Goal: Task Accomplishment & Management: Use online tool/utility

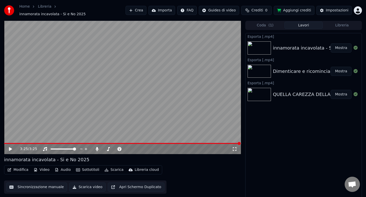
click at [64, 166] on button "Audio" at bounding box center [63, 169] width 20 height 7
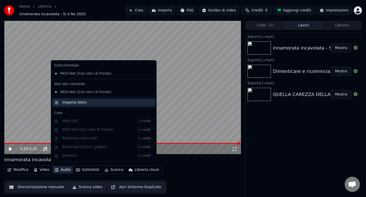
click at [72, 105] on div "Importa Stem" at bounding box center [103, 102] width 103 height 8
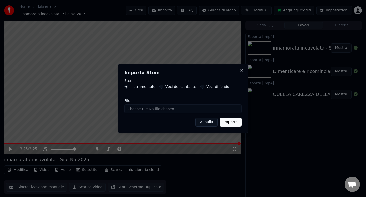
click at [136, 109] on input "File" at bounding box center [182, 108] width 117 height 9
type input "**********"
click at [236, 120] on button "Importa" at bounding box center [230, 122] width 22 height 9
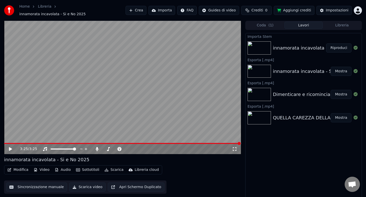
click at [20, 167] on button "Modifica" at bounding box center [17, 169] width 25 height 7
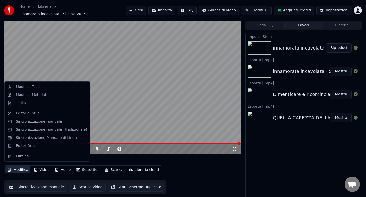
click at [109, 156] on div "innamorata incavolata - Si e No 2025" at bounding box center [122, 159] width 237 height 7
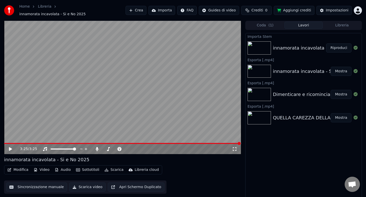
click at [64, 169] on button "Audio" at bounding box center [63, 169] width 20 height 7
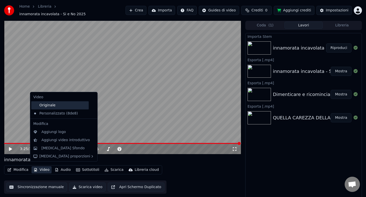
click at [48, 106] on div "Originale" at bounding box center [59, 105] width 57 height 8
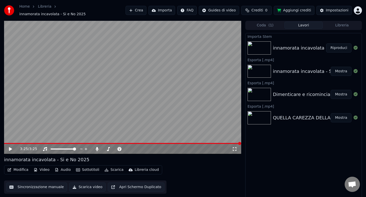
click at [45, 166] on button "Video" at bounding box center [41, 169] width 20 height 7
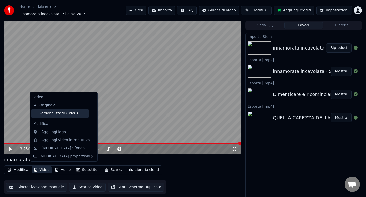
click at [47, 117] on div "Personalizzato (8de8)" at bounding box center [59, 113] width 57 height 8
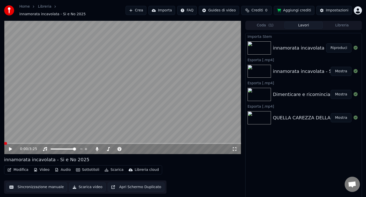
click at [17, 166] on button "Modifica" at bounding box center [17, 169] width 25 height 7
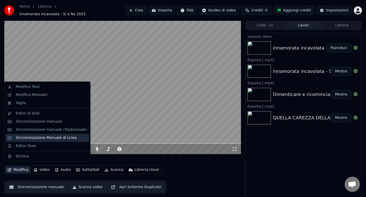
click at [37, 137] on div "Sincronizzazione Manuale di Linea" at bounding box center [46, 137] width 61 height 5
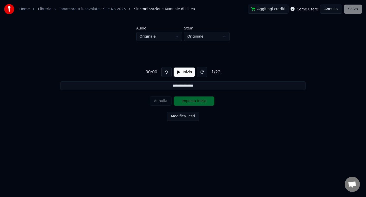
click at [176, 114] on button "Modifica Testi" at bounding box center [183, 116] width 32 height 9
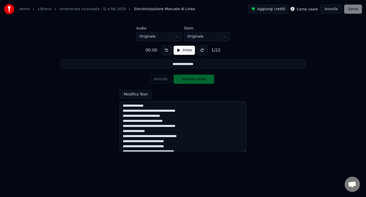
drag, startPoint x: 123, startPoint y: 106, endPoint x: 148, endPoint y: 108, distance: 25.2
click at [148, 108] on textarea "**********" at bounding box center [182, 126] width 127 height 51
click at [149, 106] on textarea "**********" at bounding box center [182, 126] width 127 height 51
click at [191, 129] on textarea "**********" at bounding box center [182, 126] width 127 height 51
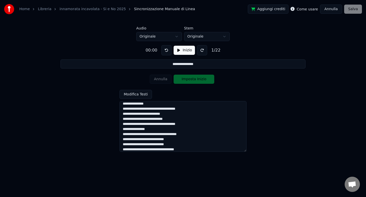
scroll to position [30, 0]
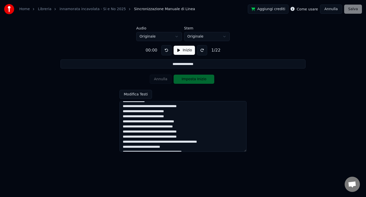
click at [140, 122] on textarea "**********" at bounding box center [182, 126] width 127 height 51
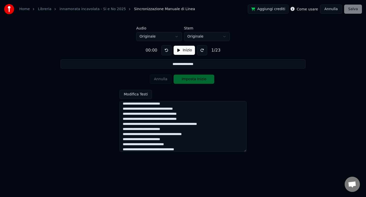
click at [140, 109] on textarea "**********" at bounding box center [182, 126] width 127 height 51
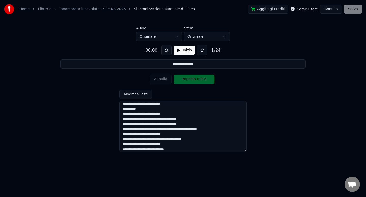
scroll to position [63, 0]
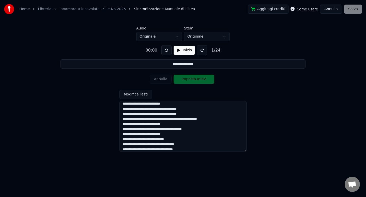
click at [136, 109] on textarea "**********" at bounding box center [182, 126] width 127 height 51
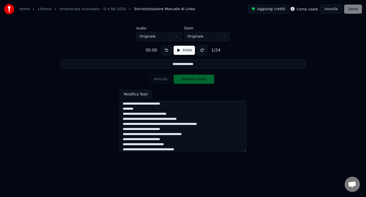
scroll to position [73, 0]
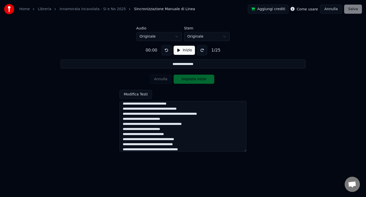
click at [140, 110] on textarea "**********" at bounding box center [182, 126] width 127 height 51
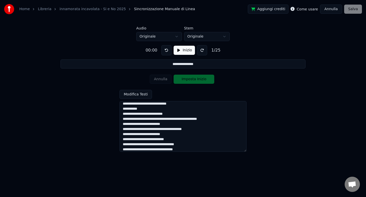
scroll to position [83, 0]
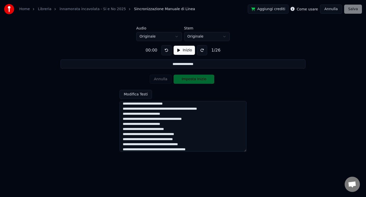
click at [148, 110] on textarea "**********" at bounding box center [182, 126] width 127 height 51
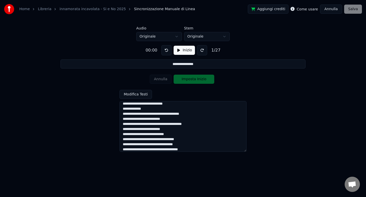
scroll to position [91, 0]
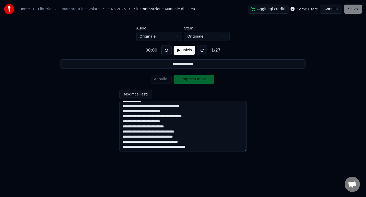
click at [174, 107] on textarea "**********" at bounding box center [182, 126] width 127 height 51
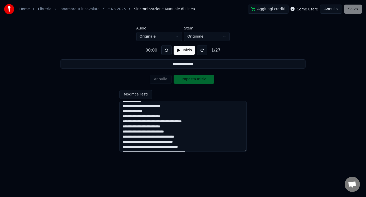
scroll to position [96, 0]
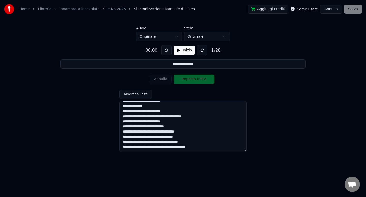
click at [149, 117] on textarea "**********" at bounding box center [182, 126] width 127 height 51
click at [166, 121] on textarea "**********" at bounding box center [182, 126] width 127 height 51
click at [142, 131] on textarea "**********" at bounding box center [182, 126] width 127 height 51
click at [141, 131] on textarea "**********" at bounding box center [182, 126] width 127 height 51
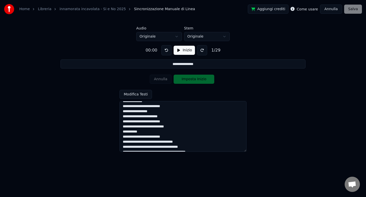
scroll to position [106, 0]
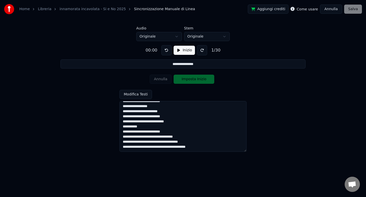
click at [141, 137] on textarea "**********" at bounding box center [182, 126] width 127 height 51
click at [137, 141] on textarea "**********" at bounding box center [182, 126] width 127 height 51
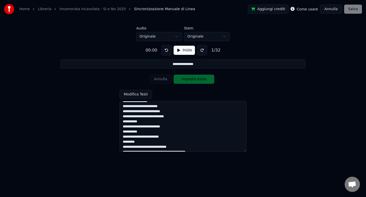
scroll to position [116, 0]
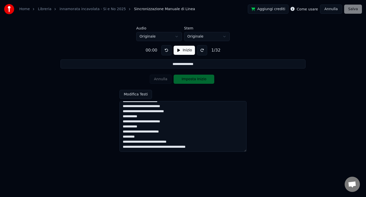
click at [140, 147] on textarea "**********" at bounding box center [182, 126] width 127 height 51
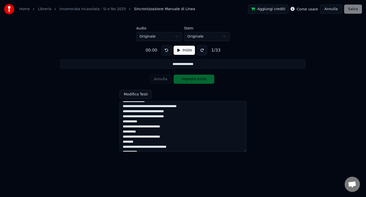
scroll to position [0, 0]
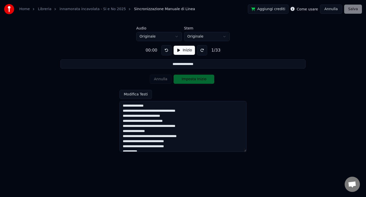
type textarea "**********"
click at [179, 37] on html "**********" at bounding box center [183, 76] width 366 height 153
click at [181, 53] on button "Inizio" at bounding box center [184, 50] width 22 height 9
click at [188, 80] on button "Imposta Inizio" at bounding box center [193, 79] width 41 height 9
click at [164, 81] on button "Annulla" at bounding box center [161, 79] width 22 height 9
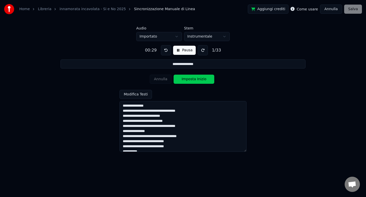
click at [190, 79] on button "Imposta Inizio" at bounding box center [193, 79] width 41 height 9
click at [190, 79] on button "Imposta Fine" at bounding box center [193, 79] width 41 height 9
click at [190, 79] on button "Imposta Inizio" at bounding box center [193, 79] width 41 height 9
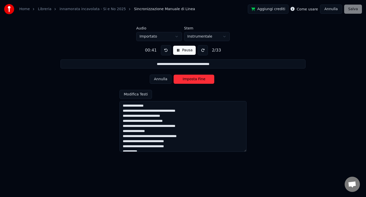
click at [191, 80] on button "Imposta Fine" at bounding box center [193, 79] width 41 height 9
click at [191, 80] on button "Imposta Inizio" at bounding box center [193, 79] width 41 height 9
click at [191, 80] on button "Imposta Fine" at bounding box center [193, 79] width 41 height 9
click at [191, 80] on button "Imposta Inizio" at bounding box center [193, 79] width 41 height 9
click at [191, 80] on button "Imposta Fine" at bounding box center [193, 79] width 41 height 9
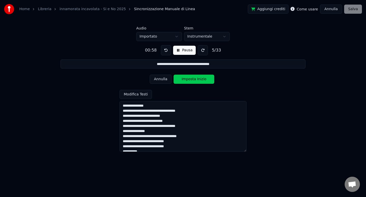
click at [191, 80] on button "Imposta Inizio" at bounding box center [193, 79] width 41 height 9
click at [191, 80] on button "Imposta Fine" at bounding box center [193, 79] width 41 height 9
click at [191, 80] on button "Imposta Inizio" at bounding box center [193, 79] width 41 height 9
click at [191, 80] on button "Imposta Fine" at bounding box center [193, 79] width 41 height 9
click at [191, 80] on button "Imposta Inizio" at bounding box center [193, 79] width 41 height 9
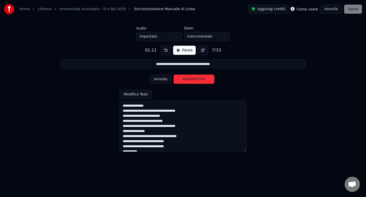
click at [191, 80] on button "Imposta Fine" at bounding box center [193, 79] width 41 height 9
click at [191, 80] on button "Imposta Inizio" at bounding box center [193, 79] width 41 height 9
click at [191, 80] on button "Imposta Fine" at bounding box center [193, 79] width 41 height 9
click at [191, 80] on button "Imposta Inizio" at bounding box center [193, 79] width 41 height 9
click at [191, 80] on button "Imposta Fine" at bounding box center [193, 79] width 41 height 9
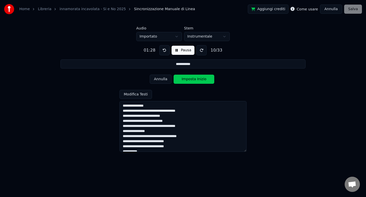
click at [191, 80] on button "Imposta Inizio" at bounding box center [193, 79] width 41 height 9
click at [191, 80] on button "Imposta Fine" at bounding box center [193, 79] width 41 height 9
click at [191, 80] on button "Imposta Inizio" at bounding box center [193, 79] width 41 height 9
click at [191, 80] on button "Imposta Fine" at bounding box center [193, 79] width 41 height 9
click at [190, 80] on button "Imposta Inizio" at bounding box center [193, 79] width 41 height 9
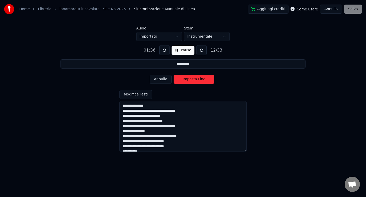
click at [190, 80] on button "Imposta Fine" at bounding box center [193, 79] width 41 height 9
click at [190, 80] on button "Imposta Inizio" at bounding box center [193, 79] width 41 height 9
click at [190, 80] on button "Imposta Fine" at bounding box center [193, 79] width 41 height 9
click at [190, 80] on button "Imposta Inizio" at bounding box center [193, 79] width 41 height 9
click at [190, 80] on button "Imposta Fine" at bounding box center [193, 79] width 41 height 9
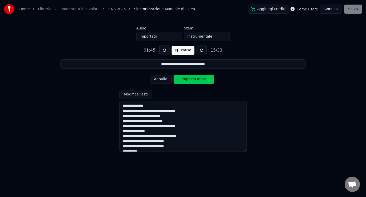
click at [190, 80] on button "Imposta Inizio" at bounding box center [193, 79] width 41 height 9
click at [190, 80] on button "Imposta Fine" at bounding box center [193, 79] width 41 height 9
click at [190, 80] on button "Imposta Inizio" at bounding box center [193, 79] width 41 height 9
click at [190, 80] on button "Imposta Fine" at bounding box center [193, 79] width 41 height 9
click at [190, 80] on button "Imposta Inizio" at bounding box center [193, 79] width 41 height 9
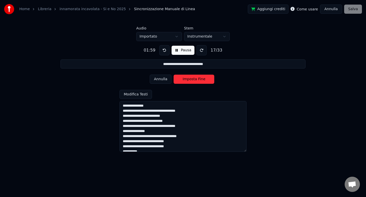
click at [190, 80] on button "Imposta Fine" at bounding box center [193, 79] width 41 height 9
click at [190, 80] on button "Imposta Inizio" at bounding box center [193, 79] width 41 height 9
click at [190, 80] on button "Imposta Fine" at bounding box center [193, 79] width 41 height 9
click at [190, 80] on button "Imposta Inizio" at bounding box center [193, 79] width 41 height 9
click at [190, 80] on button "Imposta Fine" at bounding box center [193, 79] width 41 height 9
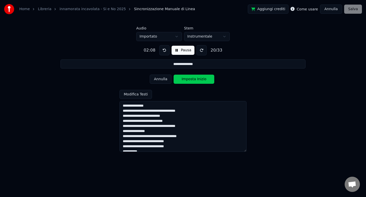
click at [190, 80] on button "Imposta Inizio" at bounding box center [193, 79] width 41 height 9
click at [190, 80] on button "Imposta Fine" at bounding box center [193, 79] width 41 height 9
click at [190, 80] on button "Imposta Inizio" at bounding box center [193, 79] width 41 height 9
click at [190, 80] on button "Imposta Fine" at bounding box center [193, 79] width 41 height 9
click at [190, 80] on button "Imposta Inizio" at bounding box center [193, 79] width 41 height 9
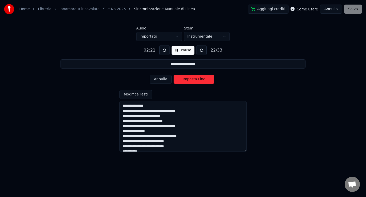
click at [190, 80] on button "Imposta Fine" at bounding box center [193, 79] width 41 height 9
click at [190, 80] on button "Imposta Inizio" at bounding box center [193, 79] width 41 height 9
click at [190, 80] on button "Imposta Fine" at bounding box center [193, 79] width 41 height 9
click at [190, 80] on button "Imposta Inizio" at bounding box center [193, 79] width 41 height 9
click at [190, 80] on button "Imposta Fine" at bounding box center [193, 79] width 41 height 9
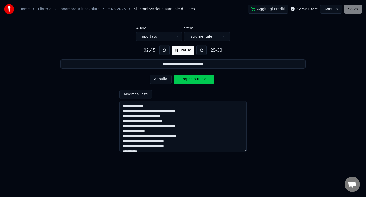
click at [190, 80] on button "Imposta Inizio" at bounding box center [193, 79] width 41 height 9
click at [190, 80] on button "Imposta Fine" at bounding box center [193, 79] width 41 height 9
click at [190, 80] on button "Imposta Inizio" at bounding box center [193, 79] width 41 height 9
click at [190, 80] on button "Imposta Fine" at bounding box center [193, 79] width 41 height 9
click at [190, 80] on button "Imposta Inizio" at bounding box center [193, 79] width 41 height 9
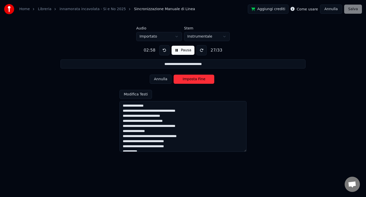
click at [190, 80] on button "Imposta Fine" at bounding box center [193, 79] width 41 height 9
click at [190, 80] on button "Imposta Inizio" at bounding box center [193, 79] width 41 height 9
click at [190, 80] on button "Imposta Fine" at bounding box center [193, 79] width 41 height 9
click at [190, 80] on button "Imposta Inizio" at bounding box center [193, 79] width 41 height 9
click at [190, 80] on button "Imposta Fine" at bounding box center [193, 79] width 41 height 9
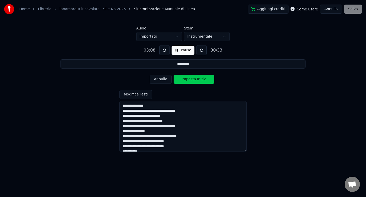
click at [190, 80] on button "Imposta Inizio" at bounding box center [193, 79] width 41 height 9
click at [190, 80] on button "Imposta Fine" at bounding box center [193, 79] width 41 height 9
click at [190, 80] on button "Imposta Inizio" at bounding box center [193, 79] width 41 height 9
click at [190, 80] on button "Imposta Fine" at bounding box center [193, 79] width 41 height 9
click at [190, 80] on button "Imposta Inizio" at bounding box center [193, 79] width 41 height 9
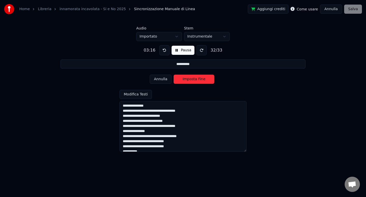
click at [190, 80] on button "Imposta Fine" at bounding box center [193, 79] width 41 height 9
type input "**********"
click at [190, 80] on button "Imposta Inizio" at bounding box center [193, 79] width 41 height 9
click at [190, 80] on button "Imposta Fine" at bounding box center [193, 79] width 41 height 9
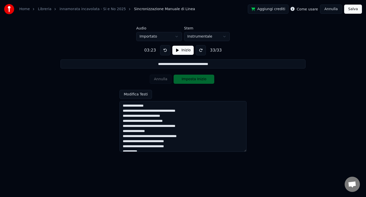
click at [351, 11] on button "Salva" at bounding box center [353, 9] width 18 height 9
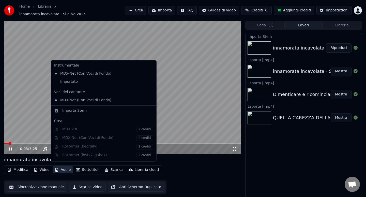
click at [63, 167] on button "Audio" at bounding box center [63, 169] width 20 height 7
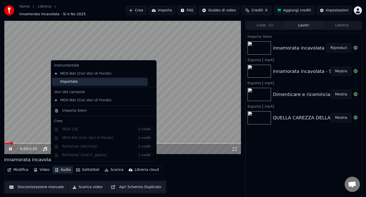
click at [73, 83] on div "Importato" at bounding box center [99, 82] width 95 height 8
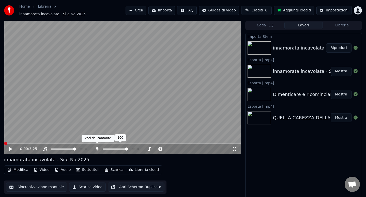
click at [97, 147] on icon at bounding box center [96, 149] width 3 height 4
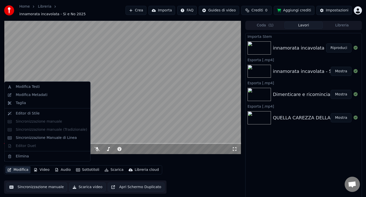
click at [22, 166] on button "Modifica" at bounding box center [17, 169] width 25 height 7
click at [170, 159] on div "innamorata incavolata - Si e No 2025" at bounding box center [122, 159] width 237 height 7
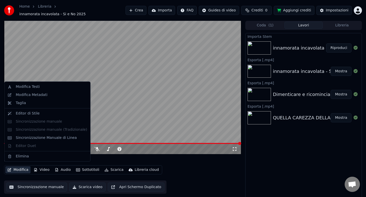
click at [23, 167] on button "Modifica" at bounding box center [17, 169] width 25 height 7
click at [34, 96] on div "Modifica Metadati" at bounding box center [32, 94] width 32 height 5
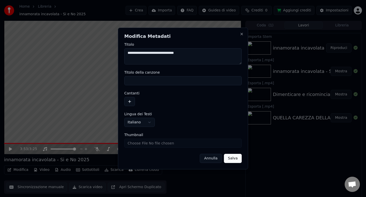
click at [195, 51] on textarea "**********" at bounding box center [182, 56] width 117 height 16
type textarea "**********"
click at [230, 159] on button "Salva" at bounding box center [233, 158] width 18 height 9
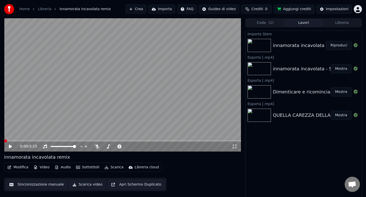
click at [114, 168] on button "Scarica" at bounding box center [113, 167] width 23 height 7
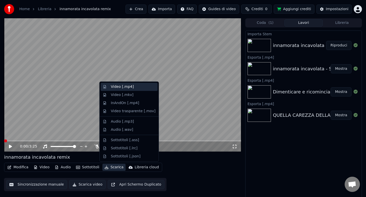
click at [125, 89] on div "Video [.mp4]" at bounding box center [122, 86] width 23 height 5
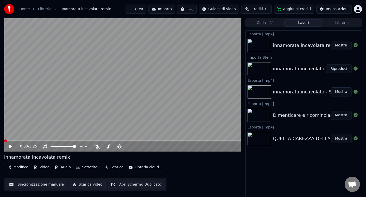
click at [11, 146] on icon at bounding box center [10, 147] width 3 height 4
click at [6, 141] on span at bounding box center [5, 140] width 2 height 1
